Goal: Information Seeking & Learning: Find specific fact

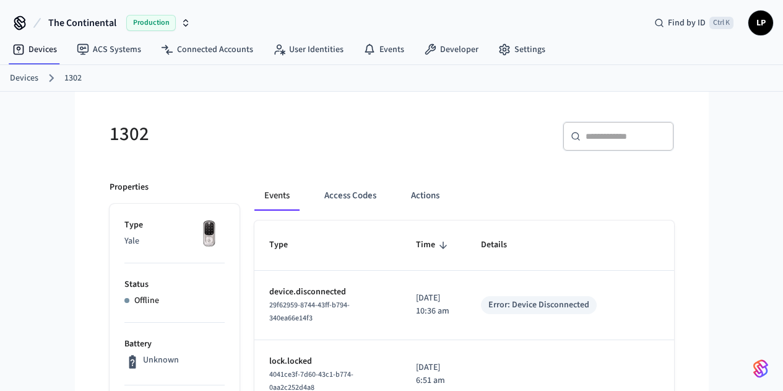
scroll to position [157, 0]
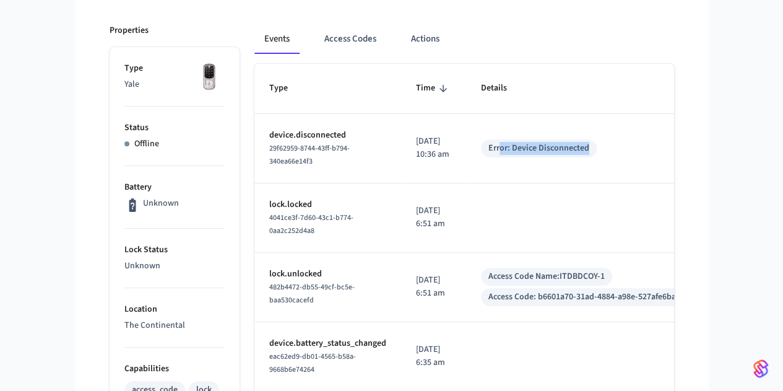
drag, startPoint x: 529, startPoint y: 141, endPoint x: 659, endPoint y: 121, distance: 131.0
click at [659, 121] on td "Error: Device Disconnected" at bounding box center [588, 148] width 245 height 69
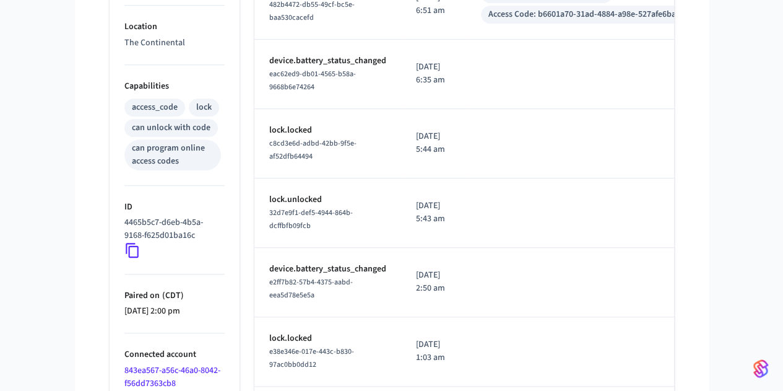
scroll to position [440, 0]
drag, startPoint x: 527, startPoint y: 311, endPoint x: 627, endPoint y: 340, distance: 103.2
drag, startPoint x: 627, startPoint y: 340, endPoint x: 579, endPoint y: 301, distance: 61.1
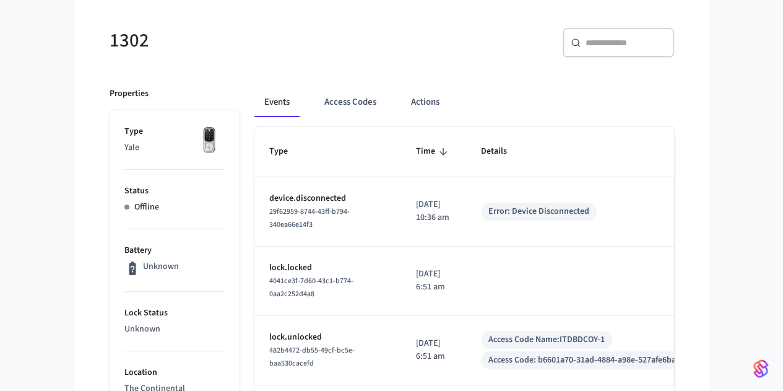
scroll to position [0, 0]
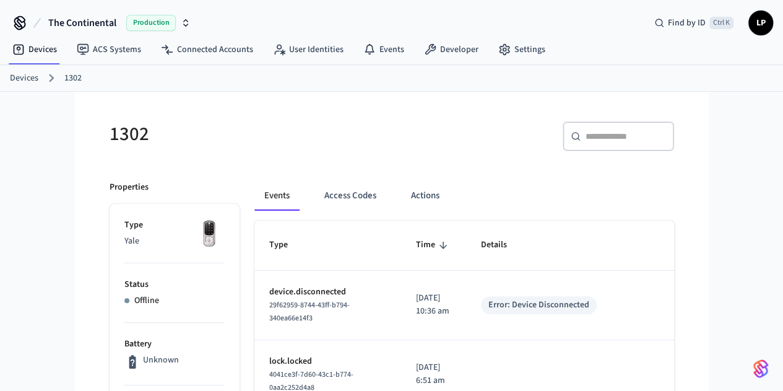
click at [313, 121] on h5 "1302" at bounding box center [247, 133] width 275 height 25
click at [21, 85] on div "Devices 1302" at bounding box center [391, 78] width 783 height 27
click at [21, 76] on link "Devices" at bounding box center [24, 78] width 28 height 13
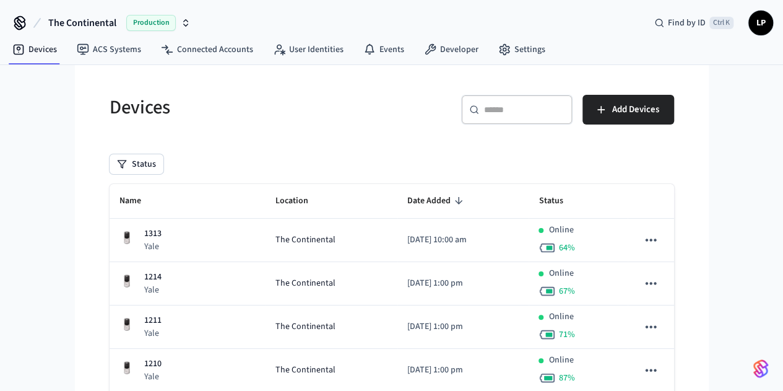
click at [553, 121] on div "​ ​" at bounding box center [516, 110] width 111 height 30
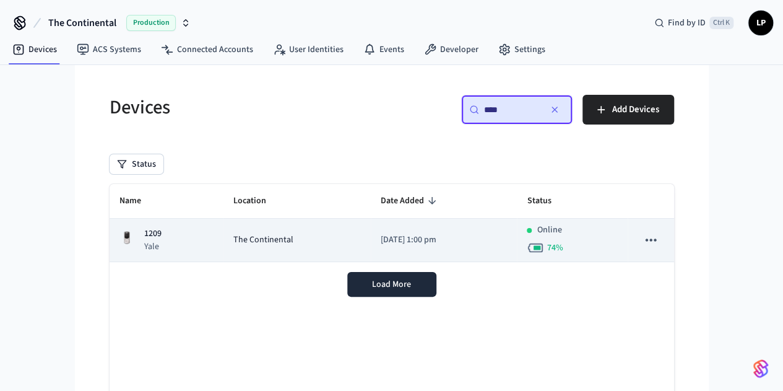
type input "****"
click at [235, 253] on td "The Continental" at bounding box center [296, 240] width 147 height 43
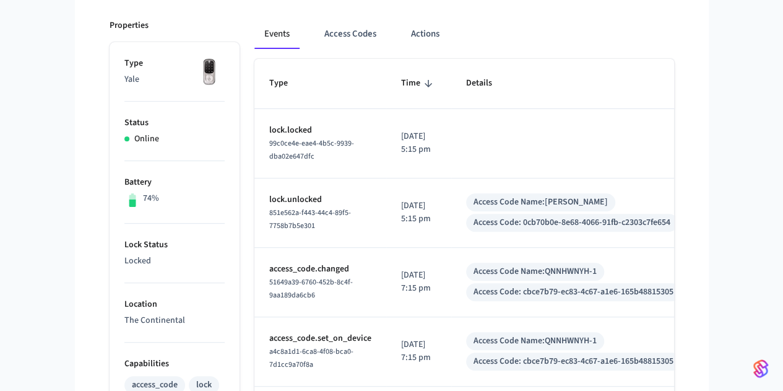
scroll to position [162, 0]
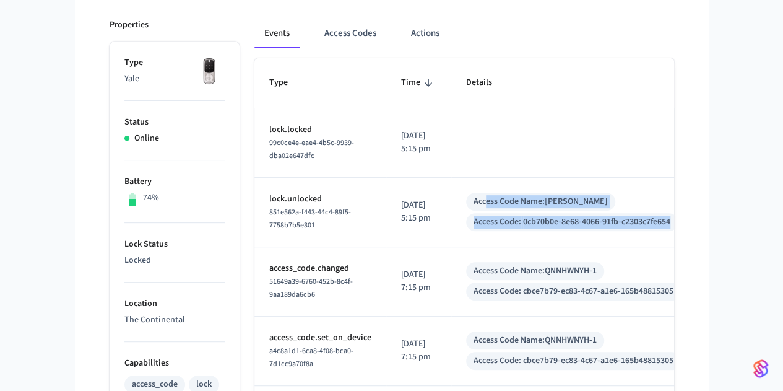
drag, startPoint x: 531, startPoint y: 190, endPoint x: 720, endPoint y: 210, distance: 189.9
click at [681, 210] on div "Access Code Name: [PERSON_NAME] Access Code: 0cb70b0e-8e68-4066-91fb-c2303c7fe6…" at bounding box center [573, 212] width 215 height 38
click at [678, 213] on div "Access Code: 0cb70b0e-8e68-4066-91fb-c2303c7fe654" at bounding box center [572, 222] width 212 height 18
drag, startPoint x: 720, startPoint y: 212, endPoint x: 540, endPoint y: 173, distance: 184.3
click at [540, 178] on td "Access Code Name: [PERSON_NAME] Access Code: 0cb70b0e-8e68-4066-91fb-c2303c7fe6…" at bounding box center [573, 212] width 245 height 69
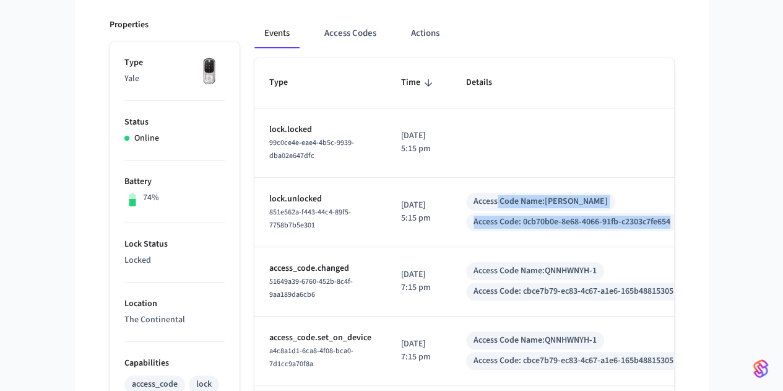
click at [540, 178] on td "Access Code Name: [PERSON_NAME] Access Code: 0cb70b0e-8e68-4066-91fb-c2303c7fe6…" at bounding box center [573, 212] width 245 height 69
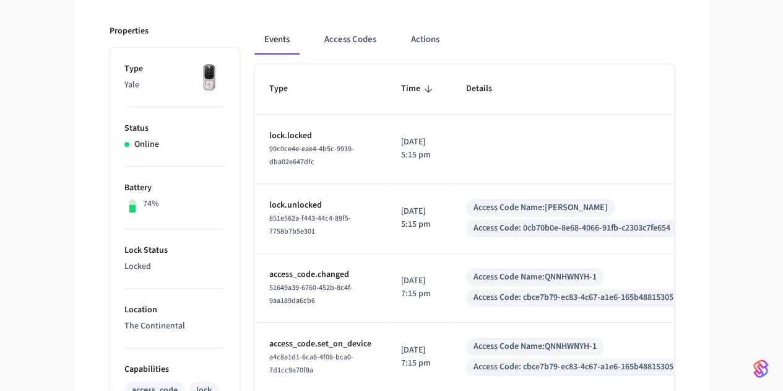
scroll to position [155, 0]
drag, startPoint x: 403, startPoint y: 201, endPoint x: 503, endPoint y: 215, distance: 100.6
click at [503, 215] on tr "lock.unlocked 851e562a-f443-44c4-89f5-7758b7b5e301 [DATE] 5:15 pm Access Code N…" at bounding box center [474, 218] width 441 height 69
click at [503, 215] on td "Access Code Name: [PERSON_NAME] Access Code: 0cb70b0e-8e68-4066-91fb-c2303c7fe6…" at bounding box center [573, 218] width 245 height 69
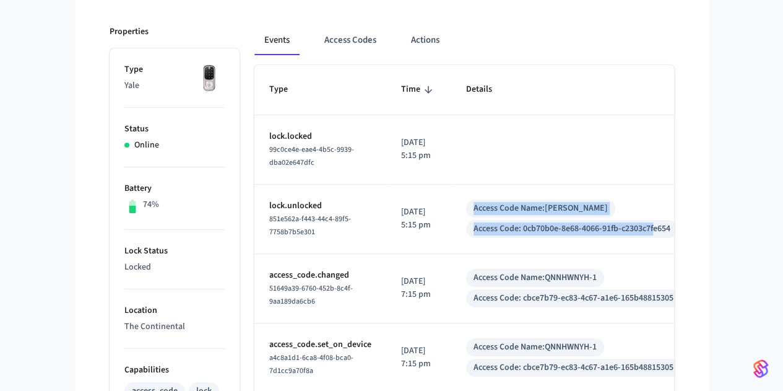
drag, startPoint x: 697, startPoint y: 220, endPoint x: 509, endPoint y: 185, distance: 191.4
click at [509, 199] on div "Access Code Name: [PERSON_NAME] Access Code: 0cb70b0e-8e68-4066-91fb-c2303c7fe6…" at bounding box center [573, 218] width 215 height 38
drag, startPoint x: 509, startPoint y: 185, endPoint x: 714, endPoint y: 222, distance: 208.9
click at [681, 222] on div "Access Code Name: [PERSON_NAME] Access Code: 0cb70b0e-8e68-4066-91fb-c2303c7fe6…" at bounding box center [573, 218] width 215 height 38
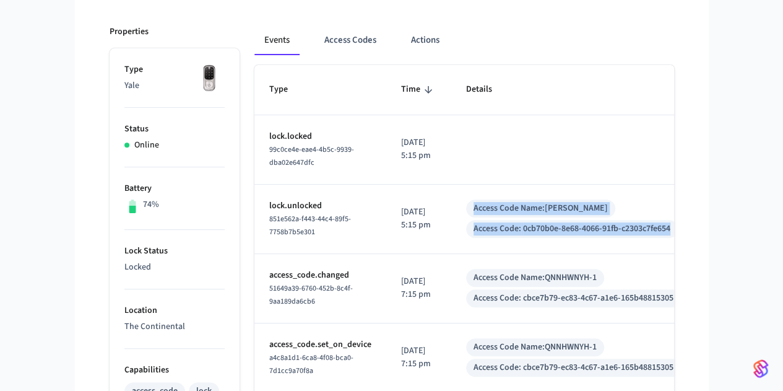
click at [678, 222] on div "Access Code: 0cb70b0e-8e68-4066-91fb-c2303c7fe654" at bounding box center [572, 229] width 212 height 18
drag, startPoint x: 714, startPoint y: 222, endPoint x: 508, endPoint y: 182, distance: 210.0
click at [508, 184] on td "Access Code Name: [PERSON_NAME] Access Code: 0cb70b0e-8e68-4066-91fb-c2303c7fe6…" at bounding box center [573, 218] width 245 height 69
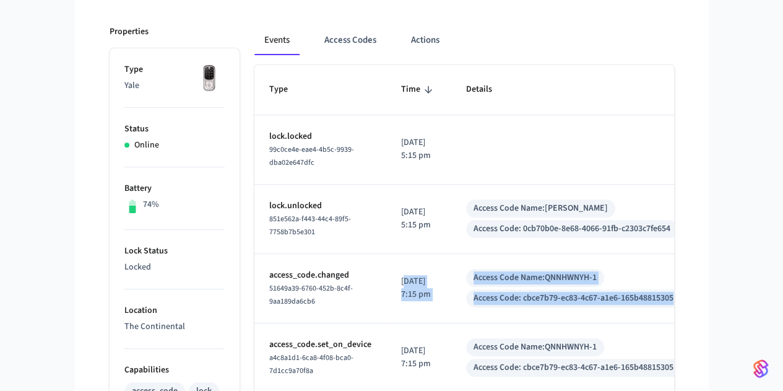
drag, startPoint x: 400, startPoint y: 276, endPoint x: 745, endPoint y: 296, distance: 346.0
click at [696, 296] on tr "access_code.changed 51649a39-6760-452b-8c4f-9aa189da6cb6 [DATE] 7:15 pm Access …" at bounding box center [474, 288] width 441 height 69
click at [696, 296] on td "Access Code Name: QNNHWNYH-1 Access Code: cbce7b79-ec83-4c67-a1e6-165b48815305" at bounding box center [573, 288] width 245 height 69
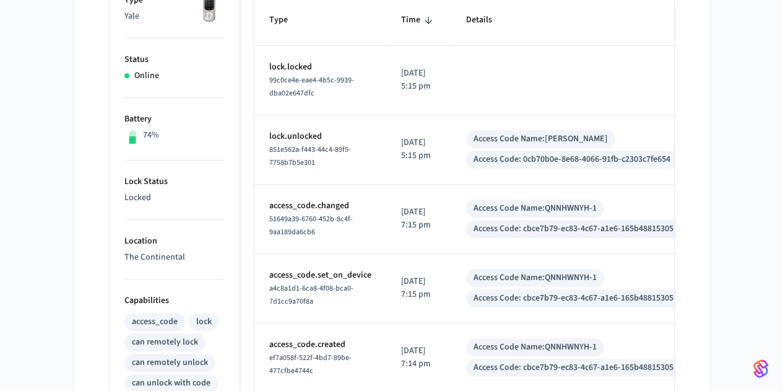
scroll to position [0, 0]
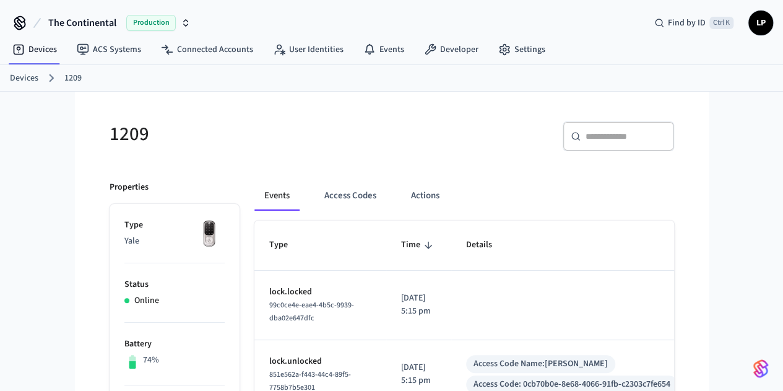
click at [291, 117] on div "1209" at bounding box center [240, 133] width 290 height 54
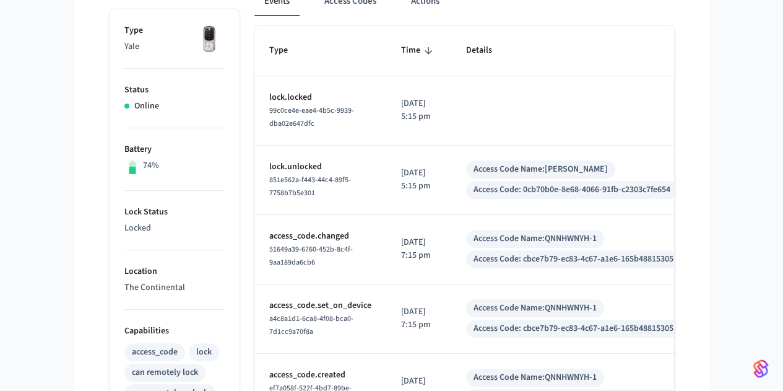
scroll to position [194, 0]
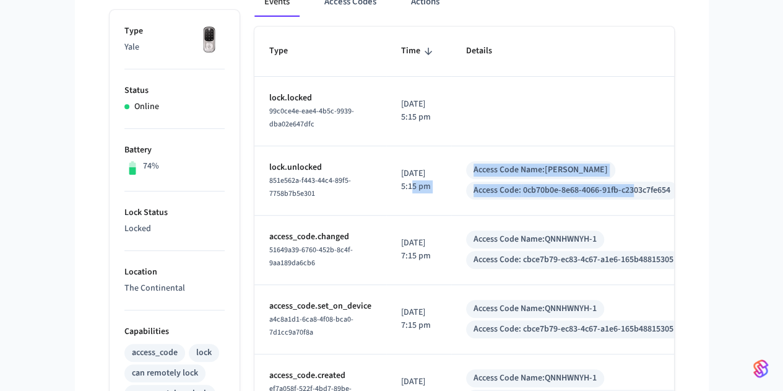
drag, startPoint x: 435, startPoint y: 159, endPoint x: 679, endPoint y: 189, distance: 245.7
click at [679, 189] on tr "lock.unlocked 851e562a-f443-44c4-89f5-7758b7b5e301 [DATE] 5:15 pm Access Code N…" at bounding box center [474, 180] width 441 height 69
click at [679, 189] on td "Access Code Name: [PERSON_NAME] Access Code: 0cb70b0e-8e68-4066-91fb-c2303c7fe6…" at bounding box center [573, 180] width 245 height 69
drag, startPoint x: 679, startPoint y: 189, endPoint x: 562, endPoint y: 150, distance: 122.6
click at [562, 150] on td "Access Code Name: [PERSON_NAME] Access Code: 0cb70b0e-8e68-4066-91fb-c2303c7fe6…" at bounding box center [573, 180] width 245 height 69
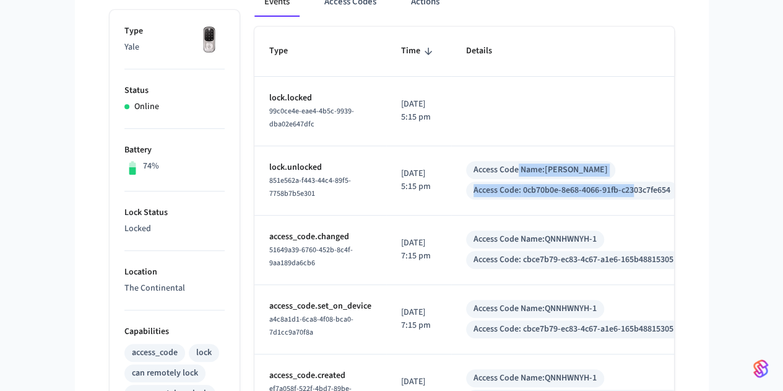
click at [562, 163] on div "Access Code Name: [PERSON_NAME]" at bounding box center [541, 169] width 134 height 13
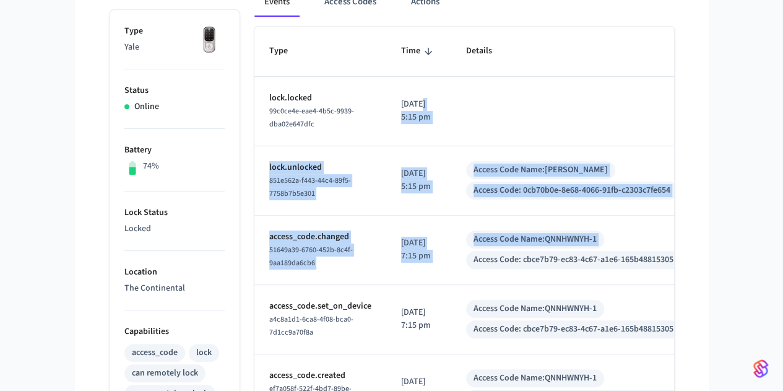
drag, startPoint x: 415, startPoint y: 105, endPoint x: 506, endPoint y: 258, distance: 178.5
click at [506, 258] on td "Access Code Name: QNNHWNYH-1 Access Code: cbce7b79-ec83-4c67-a1e6-165b48815305" at bounding box center [573, 249] width 245 height 69
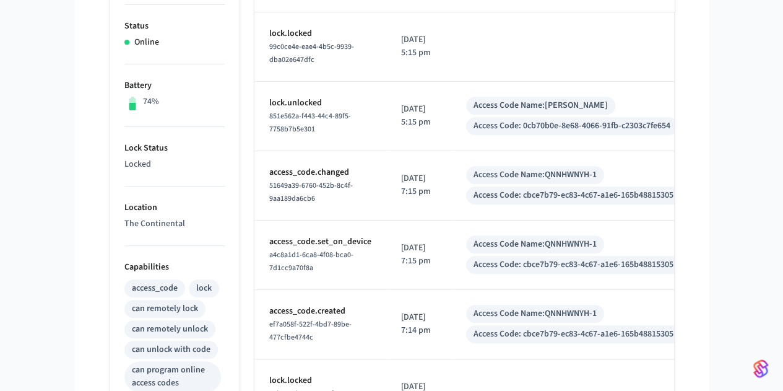
scroll to position [259, 0]
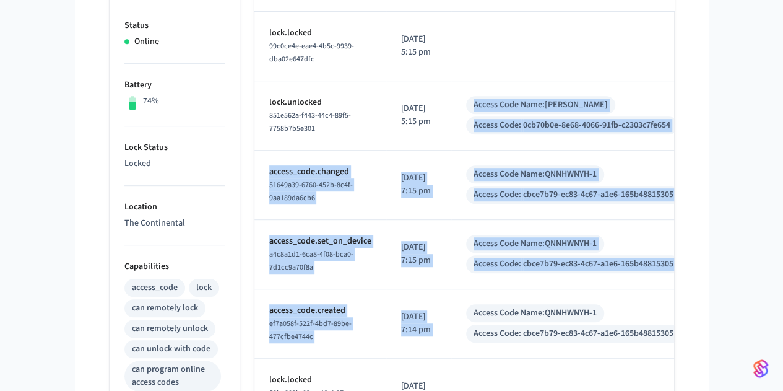
drag, startPoint x: 448, startPoint y: 88, endPoint x: 517, endPoint y: 284, distance: 208.1
click at [517, 284] on tbody "lock.locked 99c0ce4e-eae4-4b5c-9939-dba02e647dfc [DATE] 5:15 pm lock.unlocked 8…" at bounding box center [474, 358] width 441 height 693
click at [517, 289] on td "Access Code Name: QNNHWNYH-1 Access Code: cbce7b79-ec83-4c67-a1e6-165b48815305" at bounding box center [573, 323] width 245 height 69
drag, startPoint x: 517, startPoint y: 284, endPoint x: 433, endPoint y: 97, distance: 204.8
click at [433, 97] on tbody "lock.locked 99c0ce4e-eae4-4b5c-9939-dba02e647dfc [DATE] 5:15 pm lock.unlocked 8…" at bounding box center [474, 358] width 441 height 693
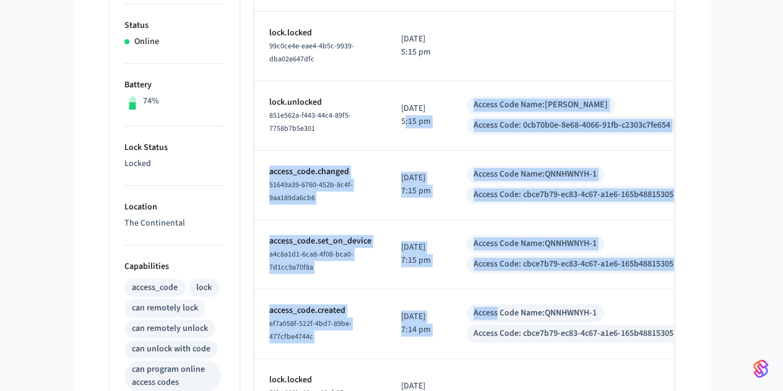
click at [433, 102] on p "[DATE] 5:15 pm" at bounding box center [418, 115] width 35 height 26
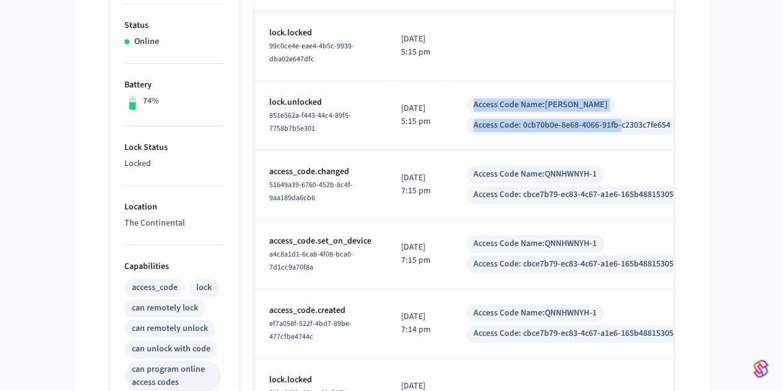
drag, startPoint x: 514, startPoint y: 92, endPoint x: 668, endPoint y: 115, distance: 155.9
click at [668, 115] on div "Access Code Name: [PERSON_NAME] Access Code: 0cb70b0e-8e68-4066-91fb-c2303c7fe6…" at bounding box center [573, 115] width 215 height 38
click at [668, 119] on div "Access Code: 0cb70b0e-8e68-4066-91fb-c2303c7fe654" at bounding box center [572, 125] width 197 height 13
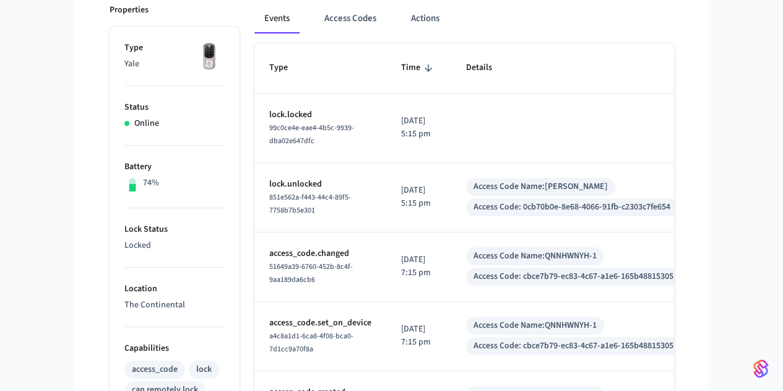
scroll to position [0, 0]
